Goal: Task Accomplishment & Management: Use online tool/utility

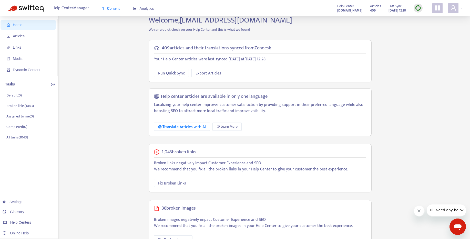
scroll to position [9, 0]
click at [183, 183] on span "Fix Broken Links" at bounding box center [172, 183] width 28 height 6
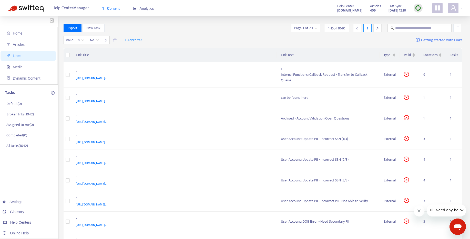
click at [309, 27] on input "search" at bounding box center [305, 28] width 23 height 8
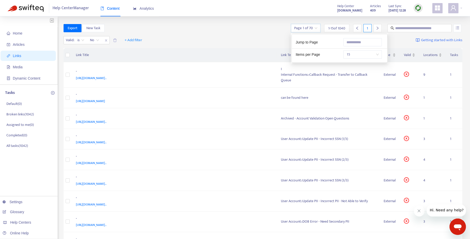
click at [354, 53] on span "15" at bounding box center [362, 55] width 32 height 8
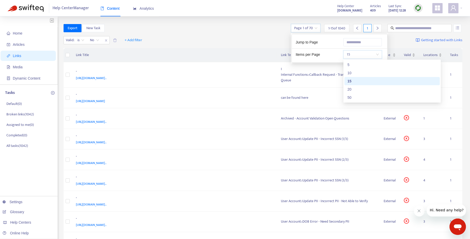
click at [354, 53] on span "15" at bounding box center [362, 55] width 32 height 8
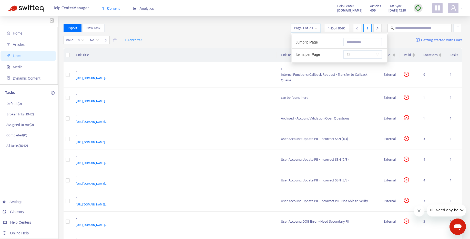
click at [354, 53] on span "15" at bounding box center [362, 55] width 32 height 8
click at [355, 41] on input "text" at bounding box center [362, 42] width 38 height 8
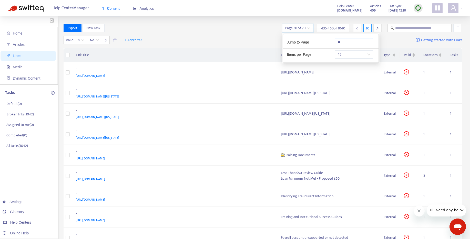
type input "**"
click at [225, 26] on div "Export New Task Page 30 of 70 435 - 450 of 1040 30" at bounding box center [263, 28] width 399 height 8
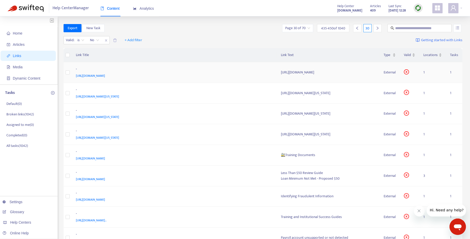
click at [105, 76] on span "[URL][DOMAIN_NAME]" at bounding box center [90, 75] width 29 height 5
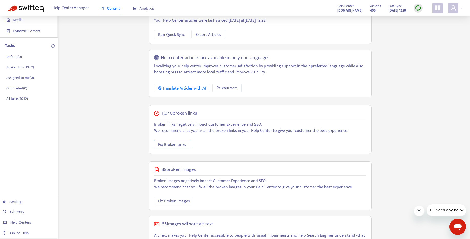
click at [178, 145] on span "Fix Broken Links" at bounding box center [172, 145] width 28 height 6
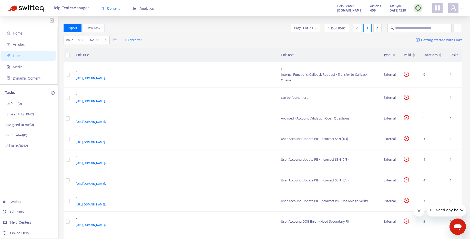
click at [308, 29] on input "search" at bounding box center [305, 28] width 23 height 8
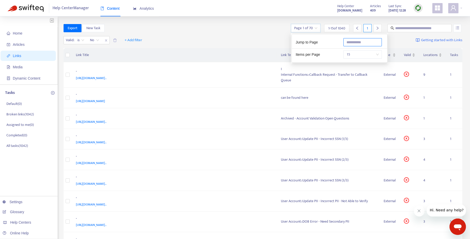
click at [357, 41] on input "text" at bounding box center [362, 42] width 38 height 8
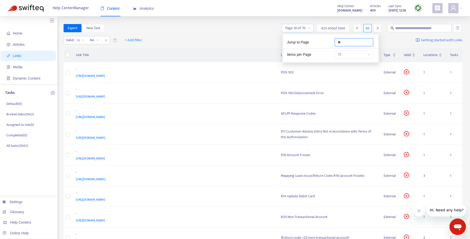
type input "**"
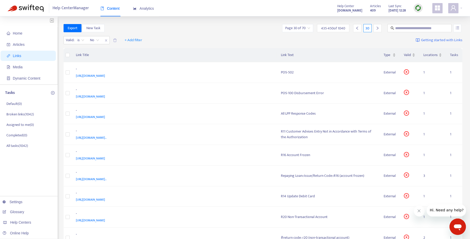
click at [212, 36] on div "Valid : is No + Add filter Getting started with Links" at bounding box center [263, 41] width 399 height 14
click at [289, 73] on div "POS-502" at bounding box center [328, 73] width 95 height 6
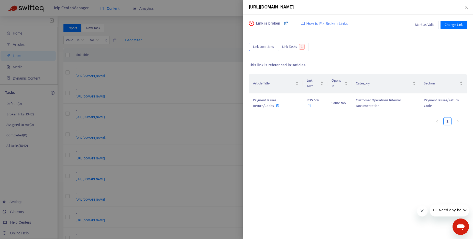
click at [287, 24] on icon at bounding box center [286, 23] width 4 height 4
click at [277, 106] on icon at bounding box center [278, 106] width 4 height 4
click at [340, 130] on div "Article Title Link Text Opens in Category Section Payment Issues Return/Codes P…" at bounding box center [358, 125] width 218 height 102
drag, startPoint x: 321, startPoint y: 100, endPoint x: 306, endPoint y: 101, distance: 14.9
click at [306, 101] on td "POS-502" at bounding box center [315, 103] width 25 height 20
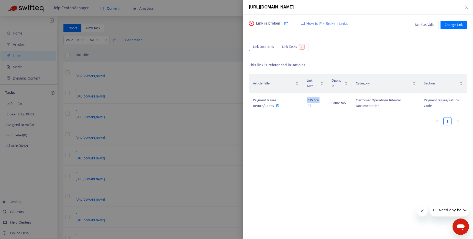
copy span "POS-502"
click at [285, 22] on icon at bounding box center [286, 23] width 4 height 4
click at [278, 106] on icon at bounding box center [278, 106] width 4 height 4
click at [455, 23] on span "Change Link" at bounding box center [454, 25] width 18 height 6
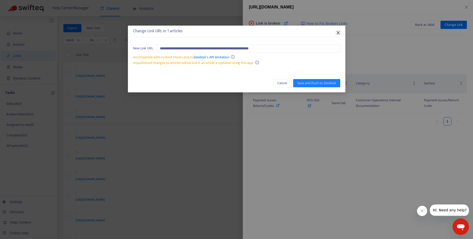
click at [341, 33] on span "Close" at bounding box center [339, 33] width 6 height 4
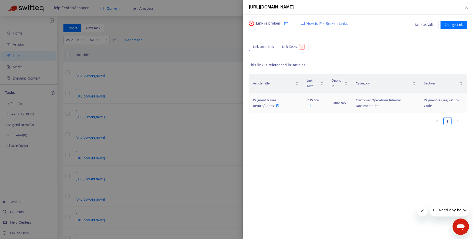
click at [309, 105] on icon at bounding box center [310, 105] width 4 height 6
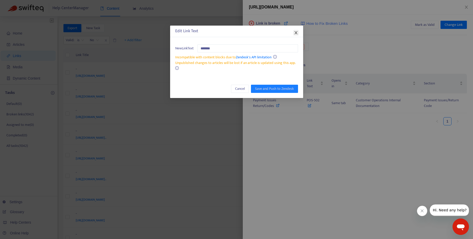
click at [297, 31] on icon "close" at bounding box center [296, 32] width 3 height 3
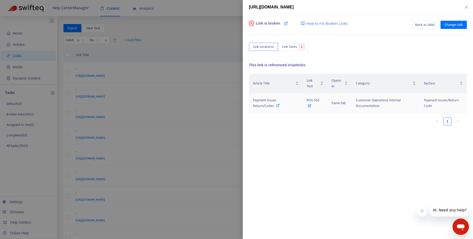
click at [277, 104] on icon at bounding box center [278, 106] width 4 height 4
click at [459, 22] on span "Change Link" at bounding box center [454, 25] width 18 height 6
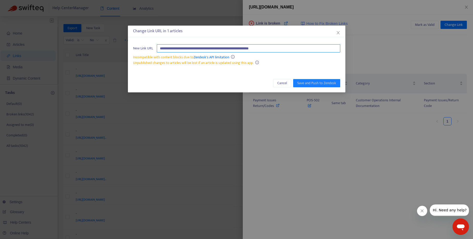
click at [246, 48] on input "**********" at bounding box center [249, 48] width 184 height 8
paste input "*******"
type input "**********"
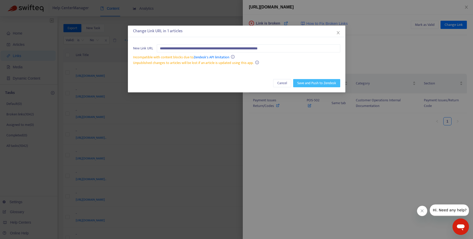
click at [317, 80] on span "Save and Push to Zendesk" at bounding box center [317, 83] width 39 height 6
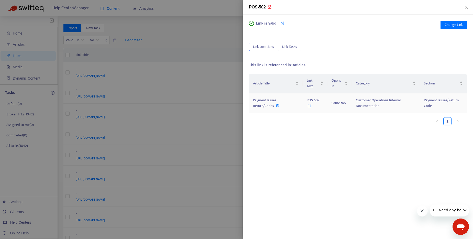
click at [277, 107] on icon at bounding box center [278, 106] width 4 height 4
click at [277, 106] on icon at bounding box center [278, 106] width 4 height 4
click at [206, 44] on div at bounding box center [236, 119] width 473 height 239
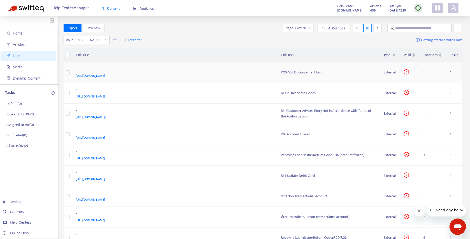
click at [105, 76] on span "https://www.notion.so/POS-100-Disbursement-Error-77defedb4f35497c9f1bf210a19102…" at bounding box center [90, 75] width 29 height 5
click at [300, 70] on div "POS-100 Disbursement Error" at bounding box center [328, 73] width 95 height 6
click at [296, 74] on div "POS-100 Disbursement Error" at bounding box center [328, 73] width 95 height 6
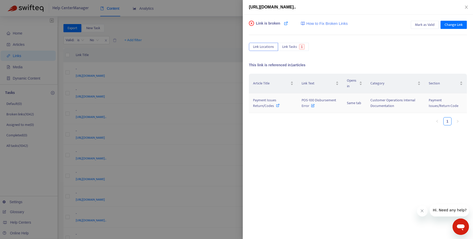
click at [278, 105] on icon at bounding box center [278, 106] width 4 height 4
drag, startPoint x: 308, startPoint y: 107, endPoint x: 301, endPoint y: 102, distance: 8.5
click at [301, 102] on td "POS-100 Disbursement Error" at bounding box center [320, 103] width 45 height 20
click at [309, 120] on ul "1" at bounding box center [355, 121] width 213 height 8
drag, startPoint x: 309, startPoint y: 107, endPoint x: 302, endPoint y: 102, distance: 8.8
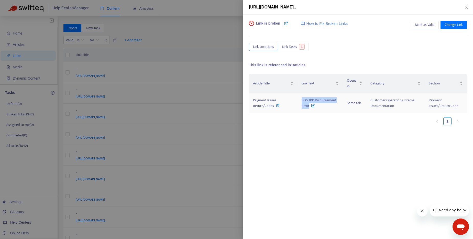
click at [302, 102] on span "POS-100 Disbursement Error" at bounding box center [319, 103] width 35 height 12
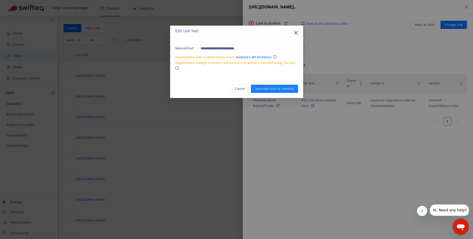
click at [294, 33] on icon "close" at bounding box center [296, 33] width 4 height 4
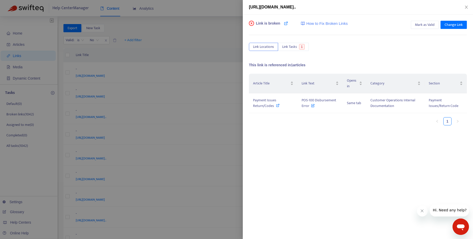
click at [204, 15] on div at bounding box center [236, 119] width 473 height 239
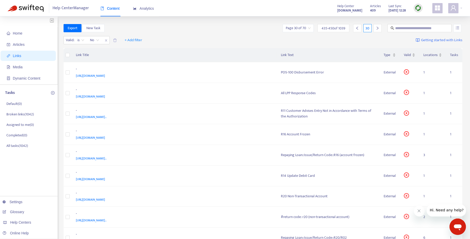
click at [307, 27] on input "search" at bounding box center [298, 28] width 25 height 8
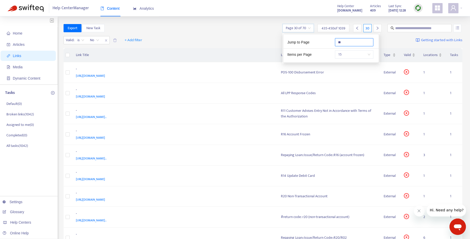
click at [351, 44] on input "**" at bounding box center [354, 42] width 38 height 8
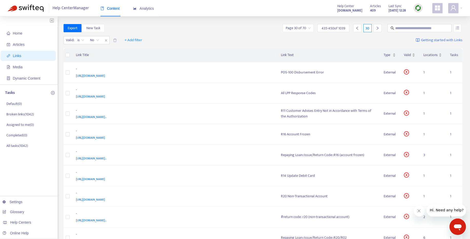
click at [301, 27] on input "search" at bounding box center [298, 28] width 25 height 8
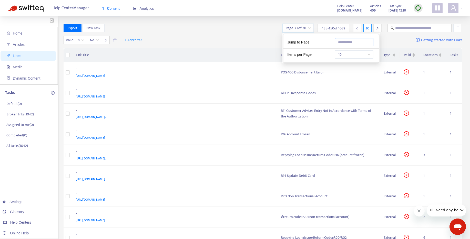
click at [344, 44] on input "text" at bounding box center [354, 42] width 38 height 8
type input "**"
click at [220, 34] on div "Valid : is No + Add filter Getting started with Links" at bounding box center [263, 41] width 399 height 14
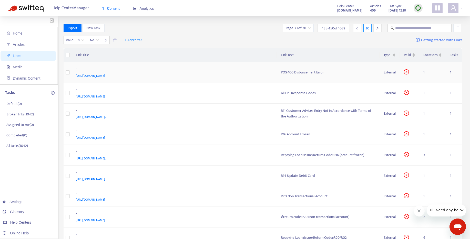
click at [300, 73] on div "POS-100 Disbursement Error" at bounding box center [328, 73] width 95 height 6
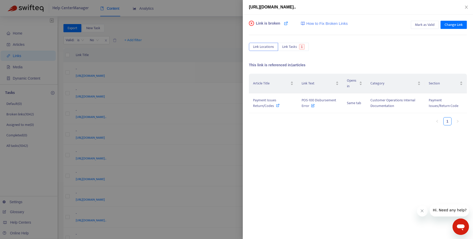
click at [307, 71] on div "https://www.notion.so/POS-100-Disbursement-Error-77defedb4f35497c9f1bf210a19102…" at bounding box center [236, 119] width 473 height 239
click at [276, 105] on icon at bounding box center [278, 106] width 4 height 4
drag, startPoint x: 308, startPoint y: 107, endPoint x: 301, endPoint y: 101, distance: 9.4
click at [301, 101] on td "POS-100 Disbursement Error" at bounding box center [320, 103] width 45 height 20
click at [308, 118] on ul "1" at bounding box center [355, 121] width 213 height 8
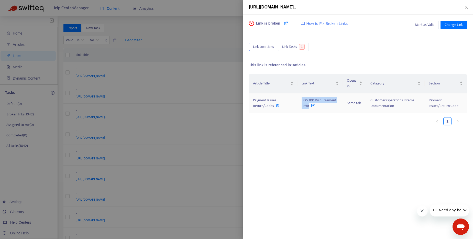
drag, startPoint x: 309, startPoint y: 107, endPoint x: 300, endPoint y: 99, distance: 12.4
click at [300, 99] on td "POS-100 Disbursement Error" at bounding box center [320, 103] width 45 height 20
copy span "POS-100 Disbursement Error"
click at [296, 45] on span "Link Tasks" at bounding box center [289, 47] width 15 height 6
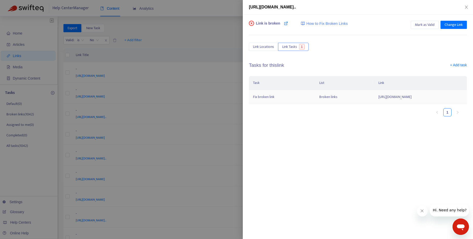
click at [375, 95] on td "https://www.notion.so/POS-100-Disbursement-Error-77defedb4f35497c9f1bf210a19102…" at bounding box center [421, 97] width 93 height 14
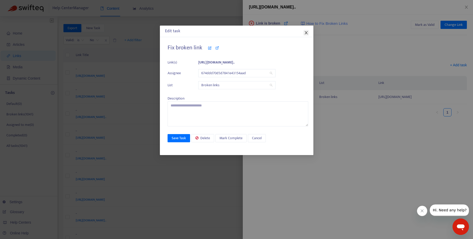
click at [308, 31] on icon "close" at bounding box center [306, 33] width 4 height 4
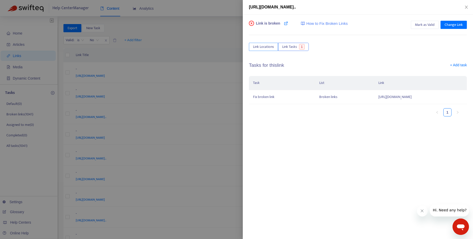
click at [264, 46] on span "Link Locations" at bounding box center [263, 47] width 21 height 6
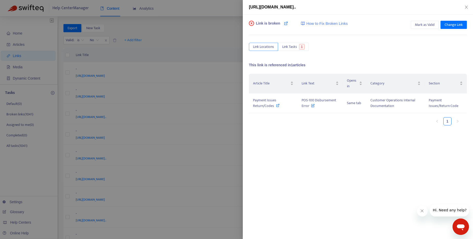
click at [269, 44] on span "Link Locations" at bounding box center [263, 47] width 21 height 6
click at [452, 27] on span "Change Link" at bounding box center [454, 25] width 18 height 6
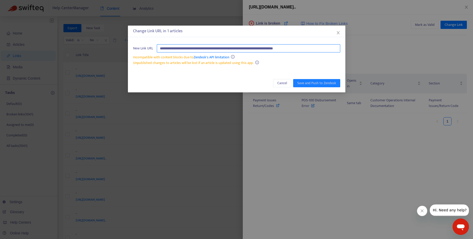
click at [262, 48] on input "**********" at bounding box center [249, 48] width 184 height 8
click at [340, 33] on span "Close" at bounding box center [339, 33] width 6 height 4
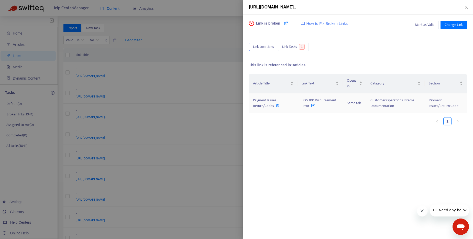
click at [314, 105] on icon at bounding box center [313, 105] width 4 height 6
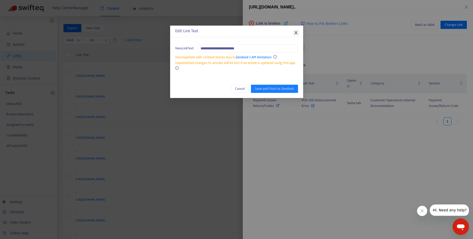
click at [296, 33] on icon "close" at bounding box center [296, 32] width 3 height 3
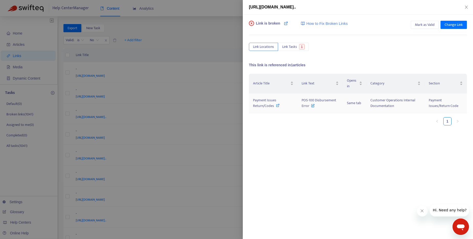
click at [277, 106] on icon at bounding box center [278, 106] width 4 height 4
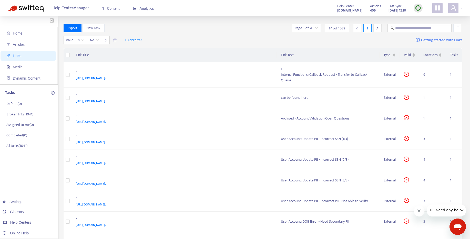
click at [219, 42] on div "Valid : is No + Add filter Getting started with Links" at bounding box center [263, 41] width 399 height 14
click at [335, 26] on span "1 - 15 of 1039" at bounding box center [337, 28] width 16 height 5
click at [333, 29] on span "1 - 15 of 1039" at bounding box center [337, 28] width 16 height 5
click at [310, 28] on input "search" at bounding box center [305, 28] width 23 height 8
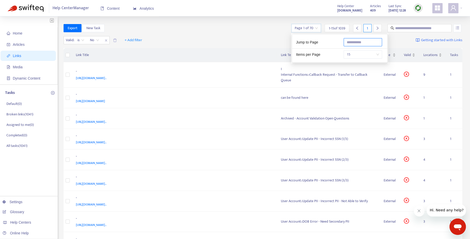
click at [361, 43] on input "text" at bounding box center [362, 42] width 38 height 8
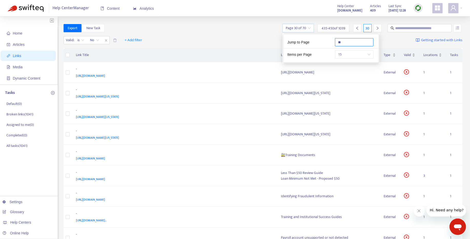
type input "**"
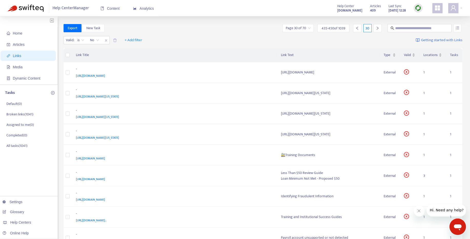
click at [240, 28] on div "Export New Task Page 30 of 70 435 - 450 of 1039 30" at bounding box center [263, 28] width 399 height 8
click at [301, 72] on div "[URL][DOMAIN_NAME]" at bounding box center [328, 73] width 95 height 6
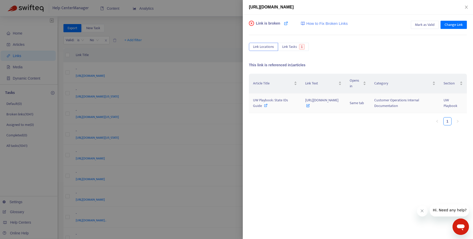
click at [268, 106] on icon at bounding box center [266, 106] width 4 height 4
drag, startPoint x: 291, startPoint y: 100, endPoint x: 324, endPoint y: 110, distance: 34.7
click at [324, 110] on td "[URL][DOMAIN_NAME]" at bounding box center [323, 103] width 45 height 20
copy span "[URL][DOMAIN_NAME]"
click at [294, 44] on span "Link Tasks" at bounding box center [289, 47] width 15 height 6
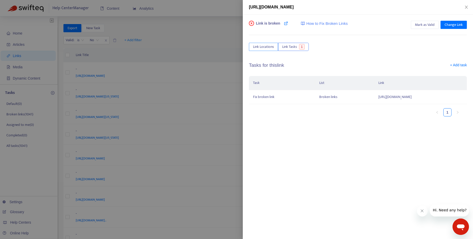
click at [260, 46] on span "Link Locations" at bounding box center [263, 47] width 21 height 6
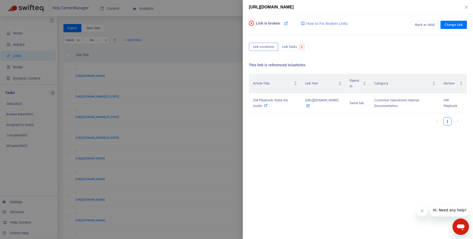
click at [219, 34] on div at bounding box center [236, 119] width 473 height 239
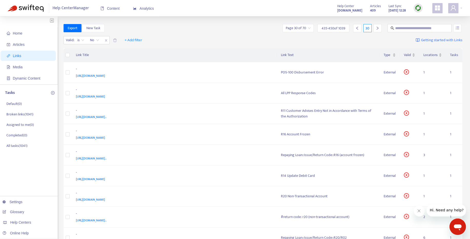
click at [205, 33] on div "Export New Task Page 30 of 70 435 - 450 of 1039 30" at bounding box center [263, 29] width 399 height 10
click at [301, 75] on div "POS-100 Disbursement Error" at bounding box center [328, 73] width 95 height 6
click at [302, 73] on div "POS-100 Disbursement Error" at bounding box center [328, 73] width 95 height 6
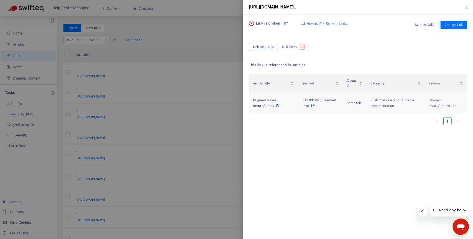
click at [276, 104] on icon at bounding box center [278, 106] width 4 height 4
drag, startPoint x: 309, startPoint y: 107, endPoint x: 301, endPoint y: 101, distance: 9.8
click at [302, 101] on span "POS-100 Disbursement Error" at bounding box center [319, 103] width 35 height 12
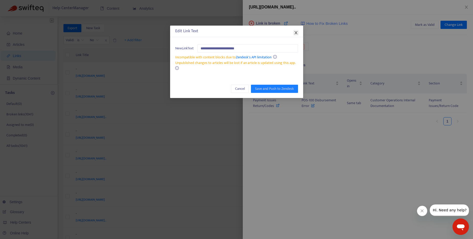
click at [295, 31] on icon "close" at bounding box center [296, 32] width 3 height 3
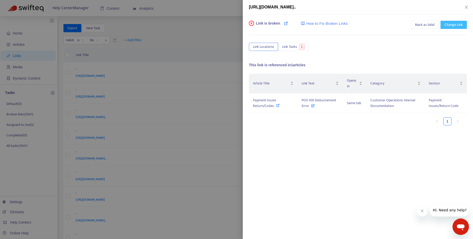
click at [455, 26] on span "Change Link" at bounding box center [454, 25] width 18 height 6
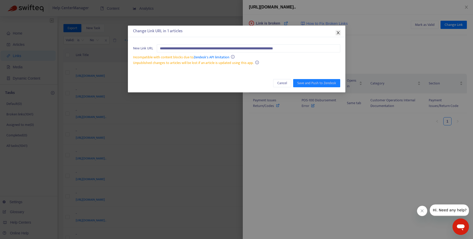
click at [338, 32] on icon "close" at bounding box center [338, 32] width 3 height 3
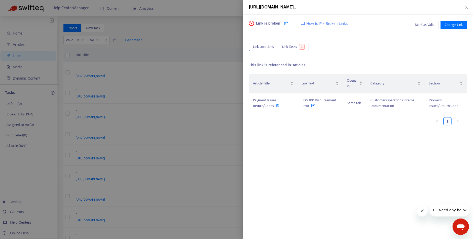
click at [321, 23] on span "How to Fix Broken Links" at bounding box center [327, 24] width 41 height 6
click at [328, 25] on span "How to Fix Broken Links" at bounding box center [327, 24] width 41 height 6
click at [453, 28] on button "Change Link" at bounding box center [454, 25] width 26 height 8
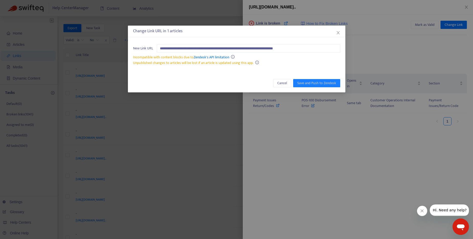
click at [403, 53] on div "**********" at bounding box center [236, 119] width 473 height 239
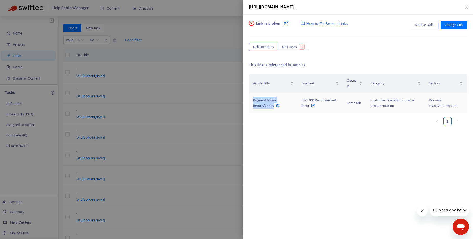
drag, startPoint x: 253, startPoint y: 99, endPoint x: 275, endPoint y: 108, distance: 23.8
click at [275, 108] on div "Payment Issues Return/Codes" at bounding box center [273, 103] width 40 height 11
drag, startPoint x: 309, startPoint y: 108, endPoint x: 302, endPoint y: 101, distance: 10.2
click at [302, 101] on span "POS-100 Disbursement Error" at bounding box center [319, 103] width 35 height 12
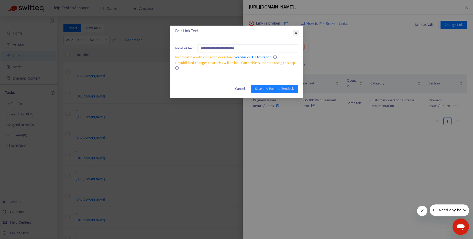
click at [294, 31] on span "Close" at bounding box center [296, 33] width 6 height 4
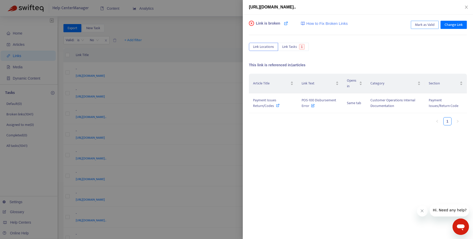
click at [420, 26] on span "Mark as Valid" at bounding box center [425, 25] width 20 height 6
click at [228, 37] on div at bounding box center [236, 119] width 473 height 239
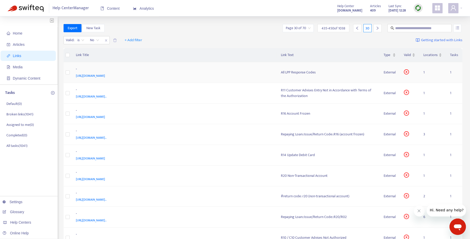
click at [311, 74] on div "All LPP Response Codes" at bounding box center [328, 73] width 95 height 6
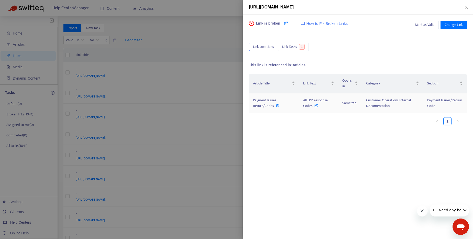
click at [276, 106] on icon at bounding box center [278, 106] width 4 height 4
drag, startPoint x: 302, startPoint y: 100, endPoint x: 313, endPoint y: 108, distance: 14.3
click at [313, 108] on td "All LPP Response Codes" at bounding box center [318, 103] width 39 height 20
copy span "All LPP Response Codes"
click at [201, 25] on div at bounding box center [236, 119] width 473 height 239
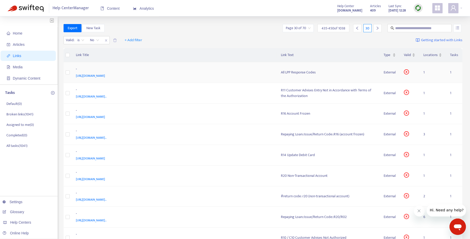
click at [295, 71] on div "All LPP Response Codes" at bounding box center [328, 73] width 95 height 6
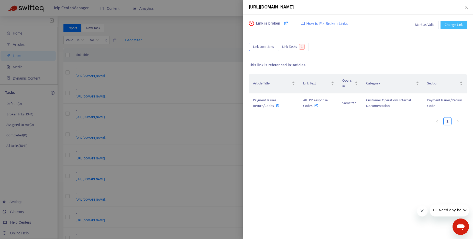
click at [452, 25] on span "Change Link" at bounding box center [454, 25] width 18 height 6
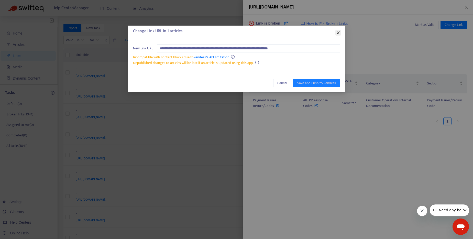
click at [336, 32] on span "Close" at bounding box center [339, 33] width 6 height 4
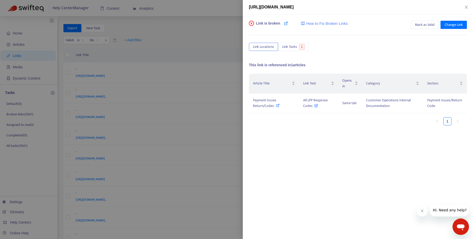
click at [205, 31] on div at bounding box center [236, 119] width 473 height 239
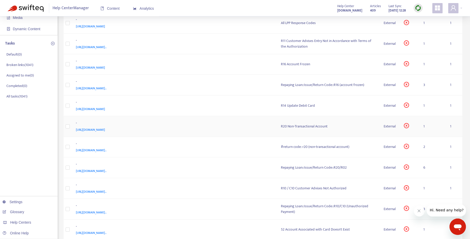
scroll to position [50, 0]
click at [310, 147] on div "#return code: r20 (non-transactional account)" at bounding box center [328, 147] width 95 height 6
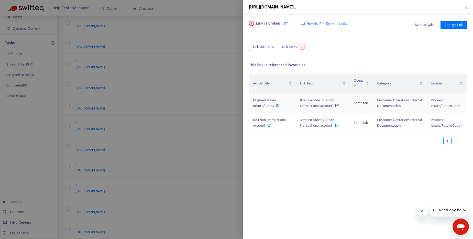
click at [278, 106] on icon at bounding box center [278, 106] width 4 height 4
drag, startPoint x: 253, startPoint y: 99, endPoint x: 274, endPoint y: 108, distance: 22.7
click at [274, 108] on div "Payment Issues Return/Codes" at bounding box center [272, 103] width 39 height 11
copy span "Payment Issues Return/Codes"
click at [290, 170] on div "Article Title Link Text Opens in Category Section Payment Issues Return/Codes #…" at bounding box center [358, 125] width 218 height 102
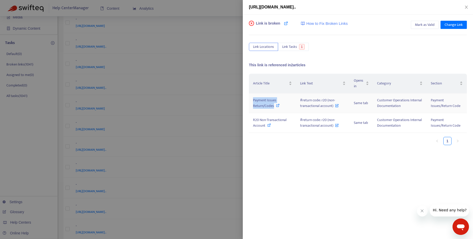
drag, startPoint x: 251, startPoint y: 99, endPoint x: 275, endPoint y: 109, distance: 25.5
click at [275, 109] on td "Payment Issues Return/Codes" at bounding box center [272, 103] width 47 height 20
copy span "Payment Issues Return/Codes"
drag, startPoint x: 300, startPoint y: 100, endPoint x: 334, endPoint y: 109, distance: 35.0
click at [334, 109] on td "#return code: r20 (non-transactional account)" at bounding box center [323, 103] width 54 height 20
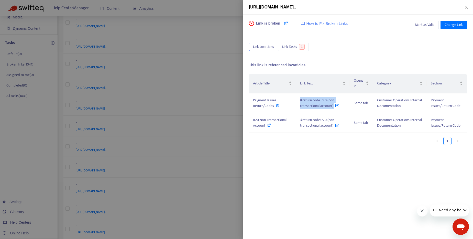
copy span "#return code: r20 (non-transactional account)"
click at [336, 106] on icon at bounding box center [337, 105] width 4 height 6
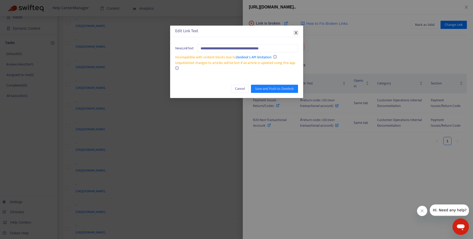
click at [296, 33] on icon "close" at bounding box center [296, 32] width 3 height 3
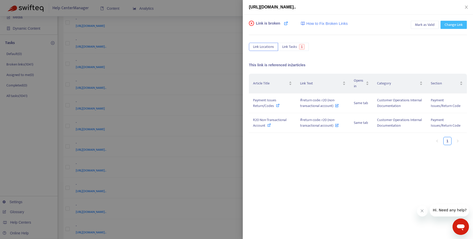
click at [452, 27] on span "Change Link" at bounding box center [454, 25] width 18 height 6
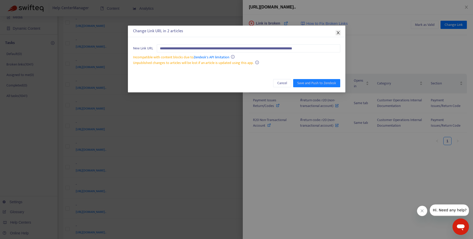
click at [338, 33] on icon "close" at bounding box center [338, 32] width 3 height 3
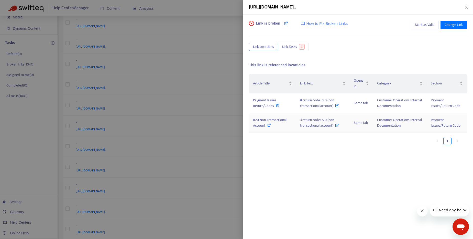
click at [268, 124] on icon at bounding box center [270, 125] width 4 height 4
click at [277, 106] on icon at bounding box center [278, 106] width 4 height 4
click at [269, 124] on icon at bounding box center [270, 125] width 4 height 4
click at [458, 24] on span "Change Link" at bounding box center [454, 25] width 18 height 6
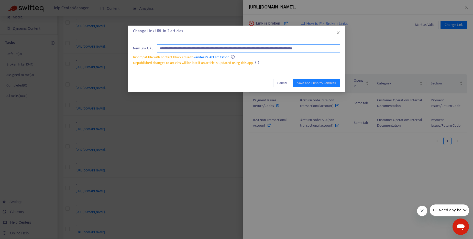
click at [249, 47] on input "**********" at bounding box center [249, 48] width 184 height 8
click at [337, 33] on icon "close" at bounding box center [338, 33] width 4 height 4
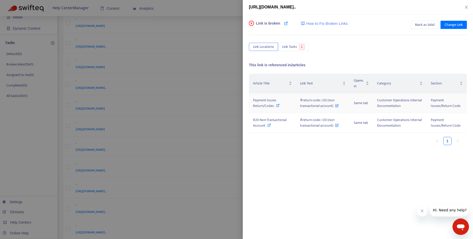
click at [276, 106] on icon at bounding box center [278, 106] width 4 height 4
click at [269, 124] on icon at bounding box center [270, 125] width 4 height 4
click at [288, 24] on icon at bounding box center [286, 23] width 4 height 4
click at [279, 106] on icon at bounding box center [278, 106] width 4 height 4
click at [463, 28] on button "Change Link" at bounding box center [454, 25] width 26 height 8
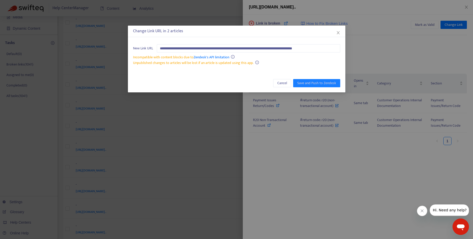
click at [462, 1] on div "**********" at bounding box center [236, 119] width 473 height 239
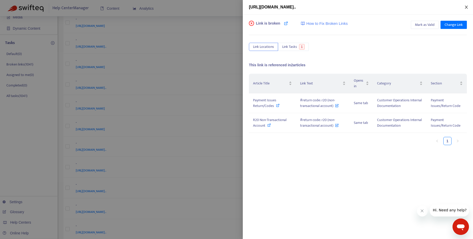
click at [467, 5] on icon "close" at bounding box center [467, 7] width 4 height 4
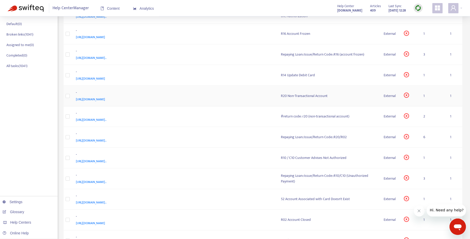
scroll to position [162, 0]
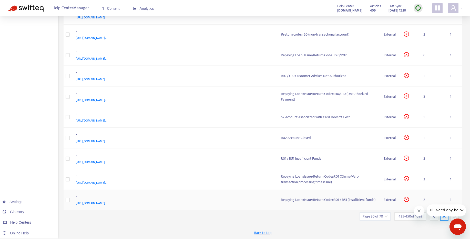
click at [299, 199] on div "Repaying Loan::Issue/Return Code::R01 / R51 (insufficient funds)" at bounding box center [328, 200] width 95 height 6
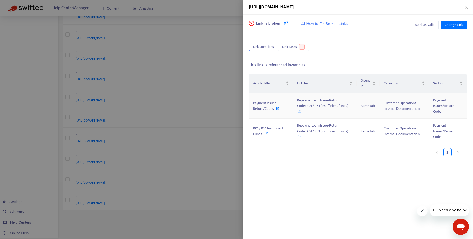
click at [276, 108] on icon at bounding box center [278, 109] width 4 height 4
click at [266, 134] on icon at bounding box center [267, 134] width 4 height 4
drag, startPoint x: 305, startPoint y: 102, endPoint x: 199, endPoint y: 2, distance: 145.8
click at [350, 107] on td "Repaying Loan::Issue/Return Code::R01 / R51 (insufficient funds)" at bounding box center [325, 105] width 64 height 25
copy span "Repaying Loan::Issue/Return Code::R01 / R51 (insufficient funds)"
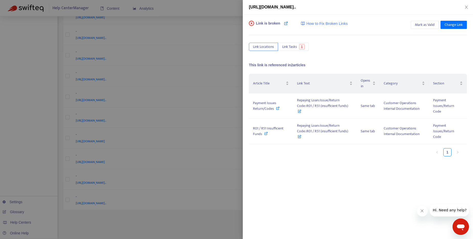
click at [226, 7] on div at bounding box center [236, 119] width 473 height 239
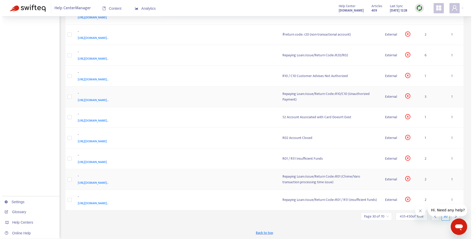
scroll to position [0, 0]
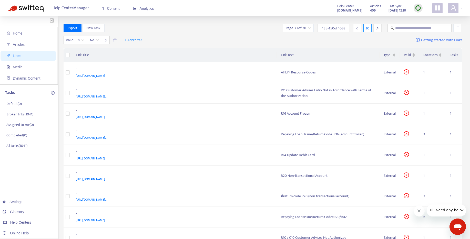
click at [375, 29] on icon "right" at bounding box center [377, 28] width 4 height 4
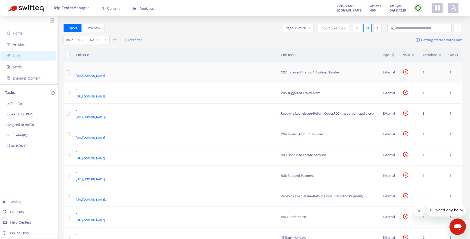
click at [302, 72] on div "C02 Incorrect Transit / Routing Number" at bounding box center [328, 73] width 94 height 6
